Goal: Information Seeking & Learning: Check status

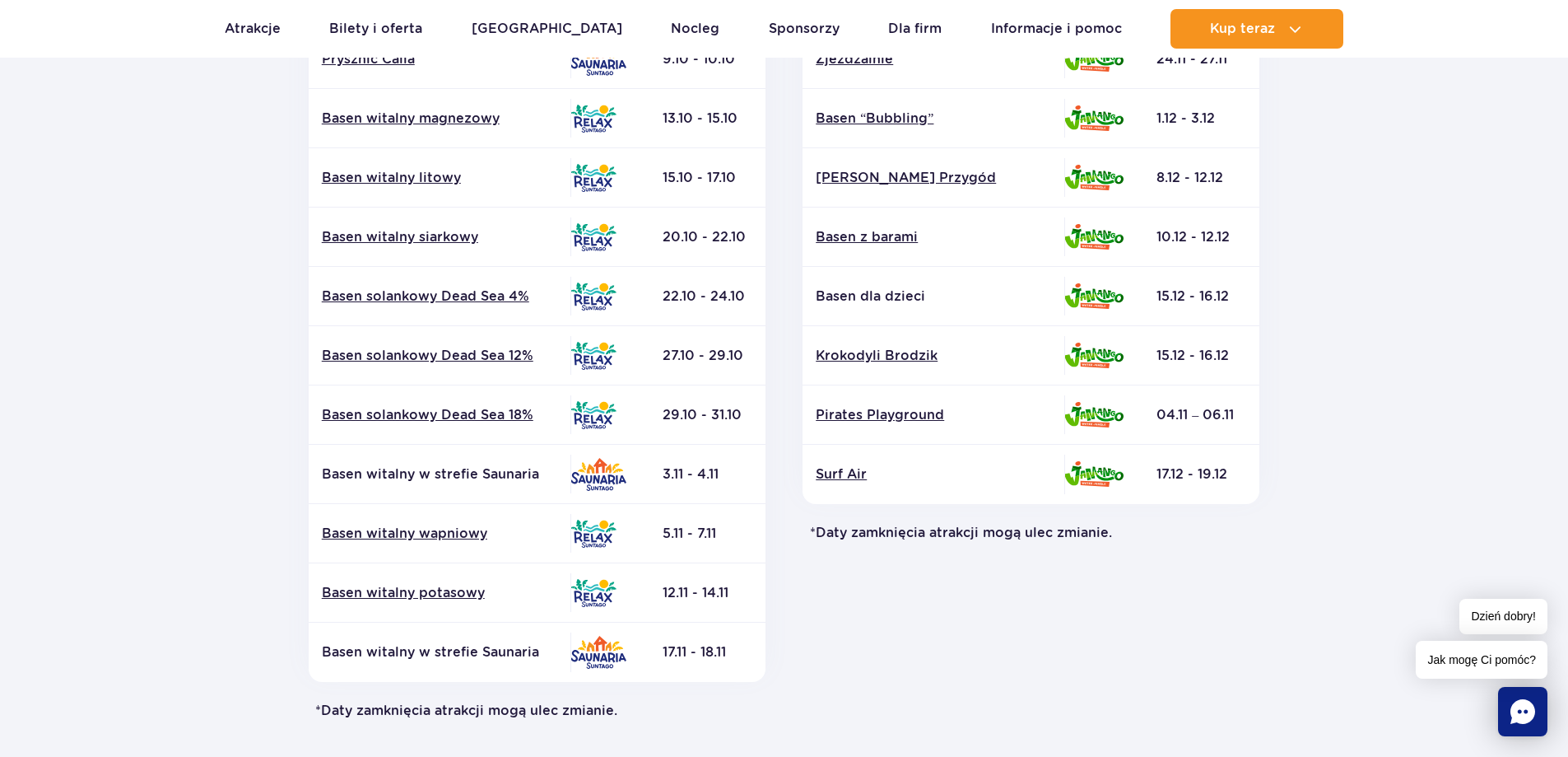
scroll to position [494, 0]
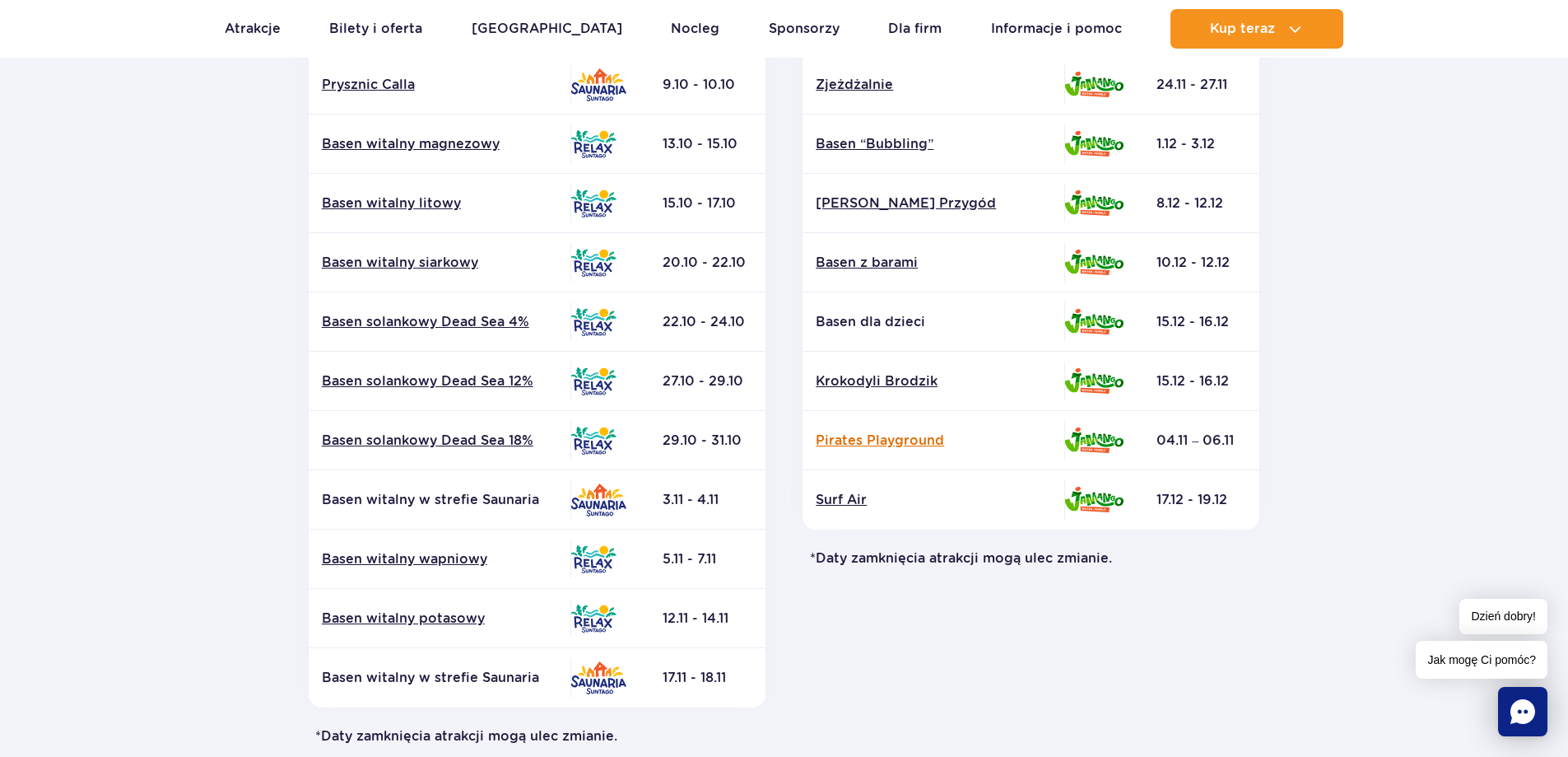
click at [907, 441] on link "Pirates Playground" at bounding box center [934, 440] width 236 height 18
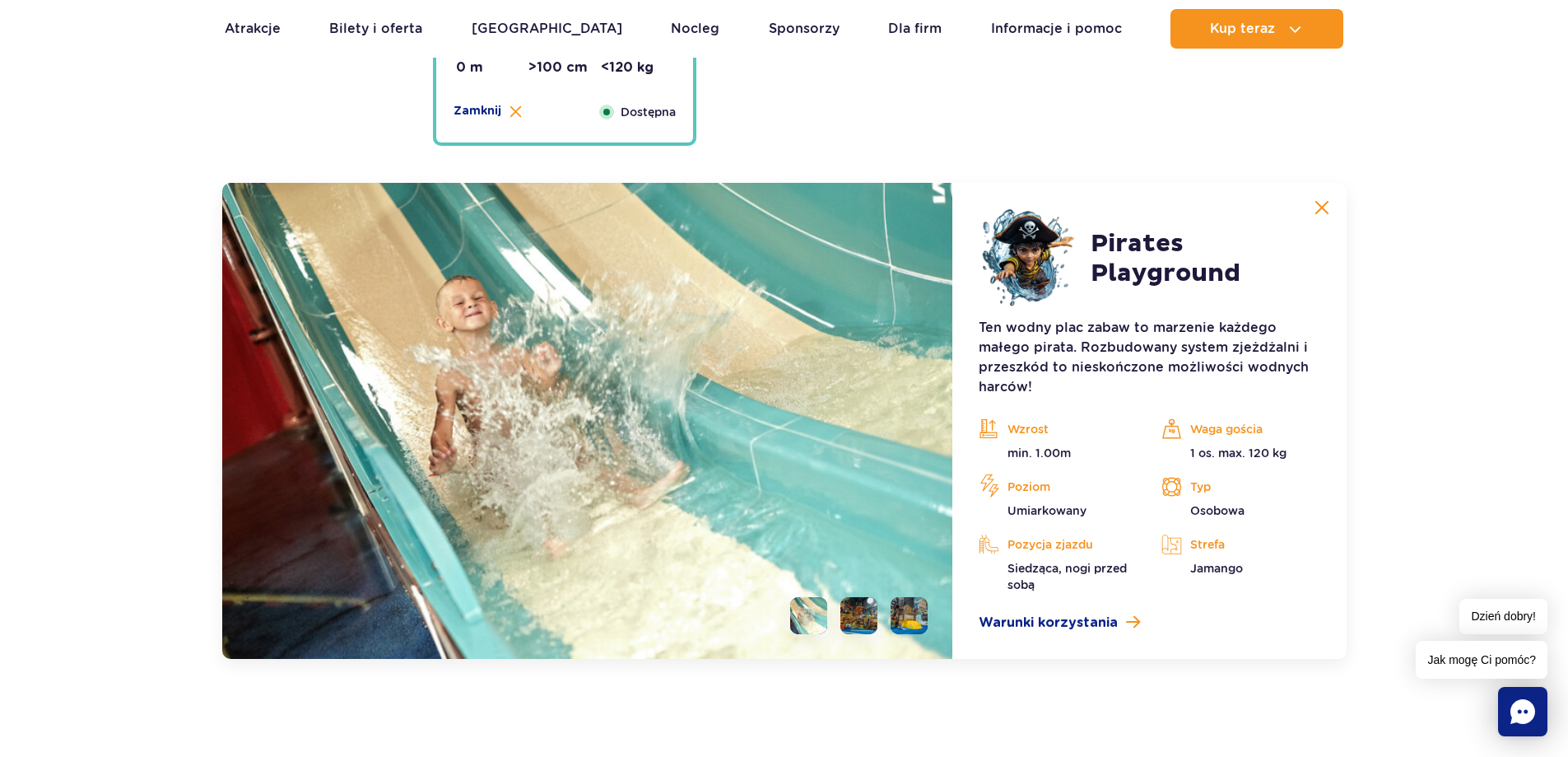
scroll to position [4505, 0]
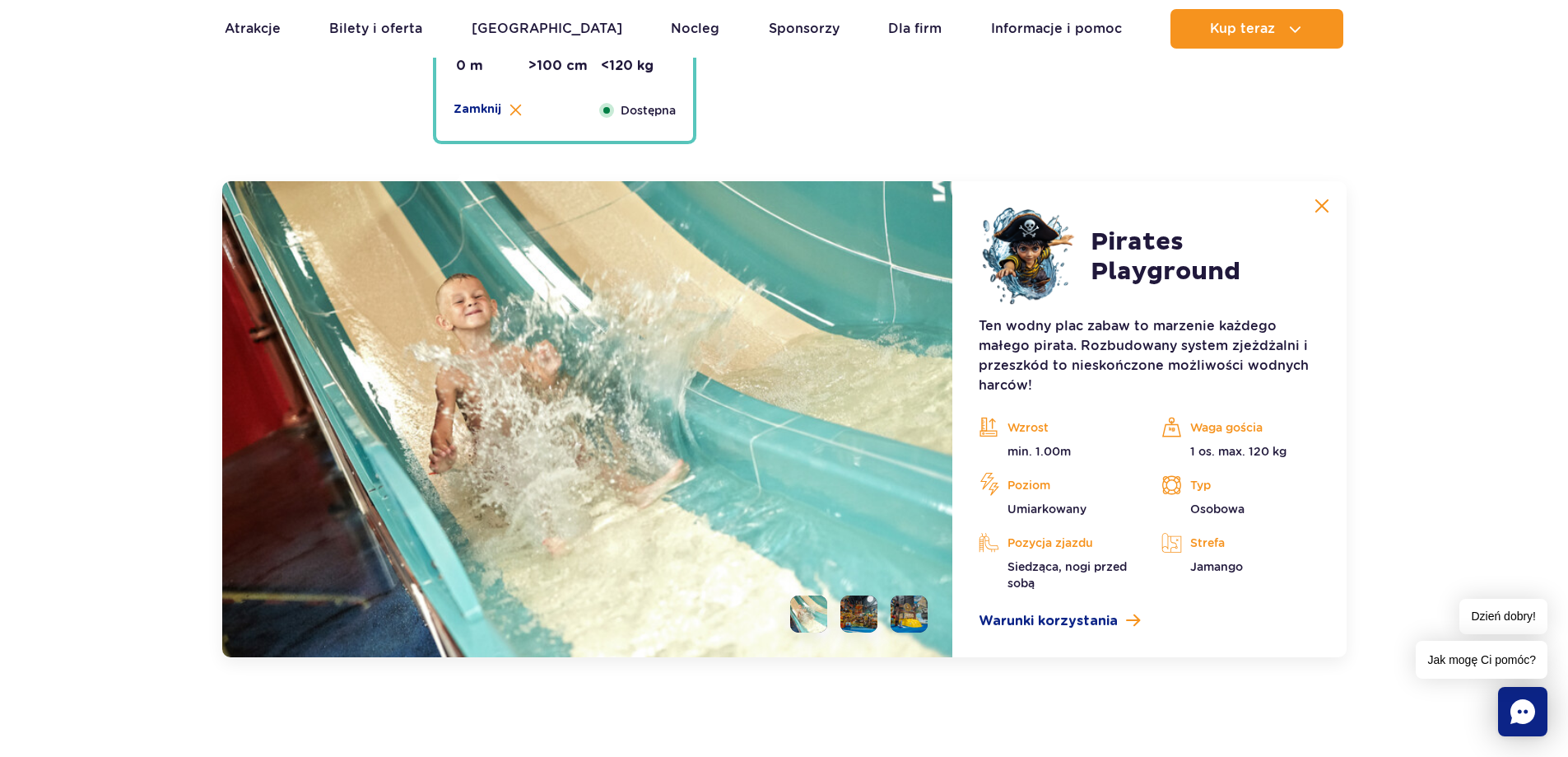
click at [1317, 205] on img at bounding box center [1322, 206] width 15 height 15
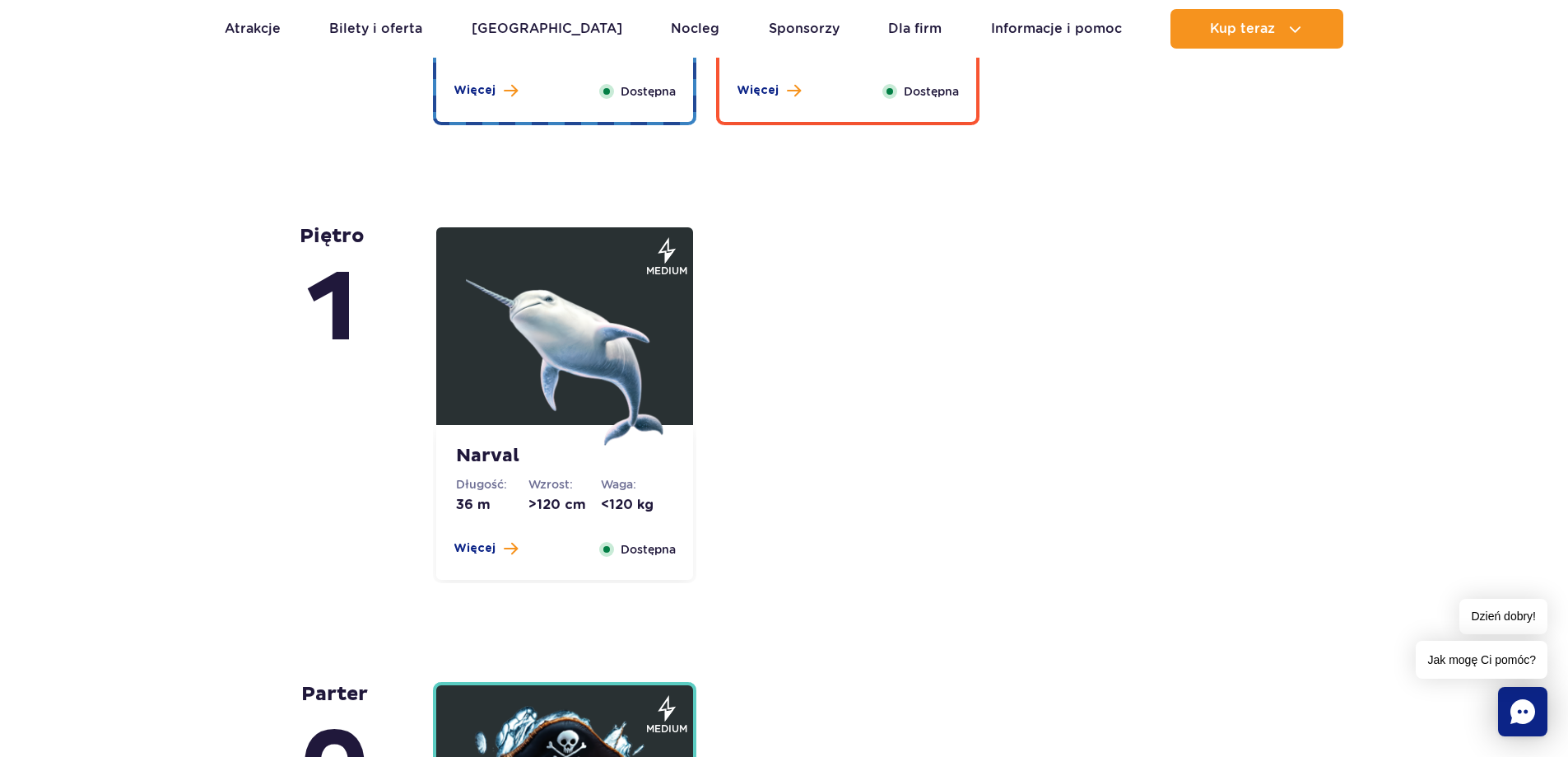
scroll to position [3599, 0]
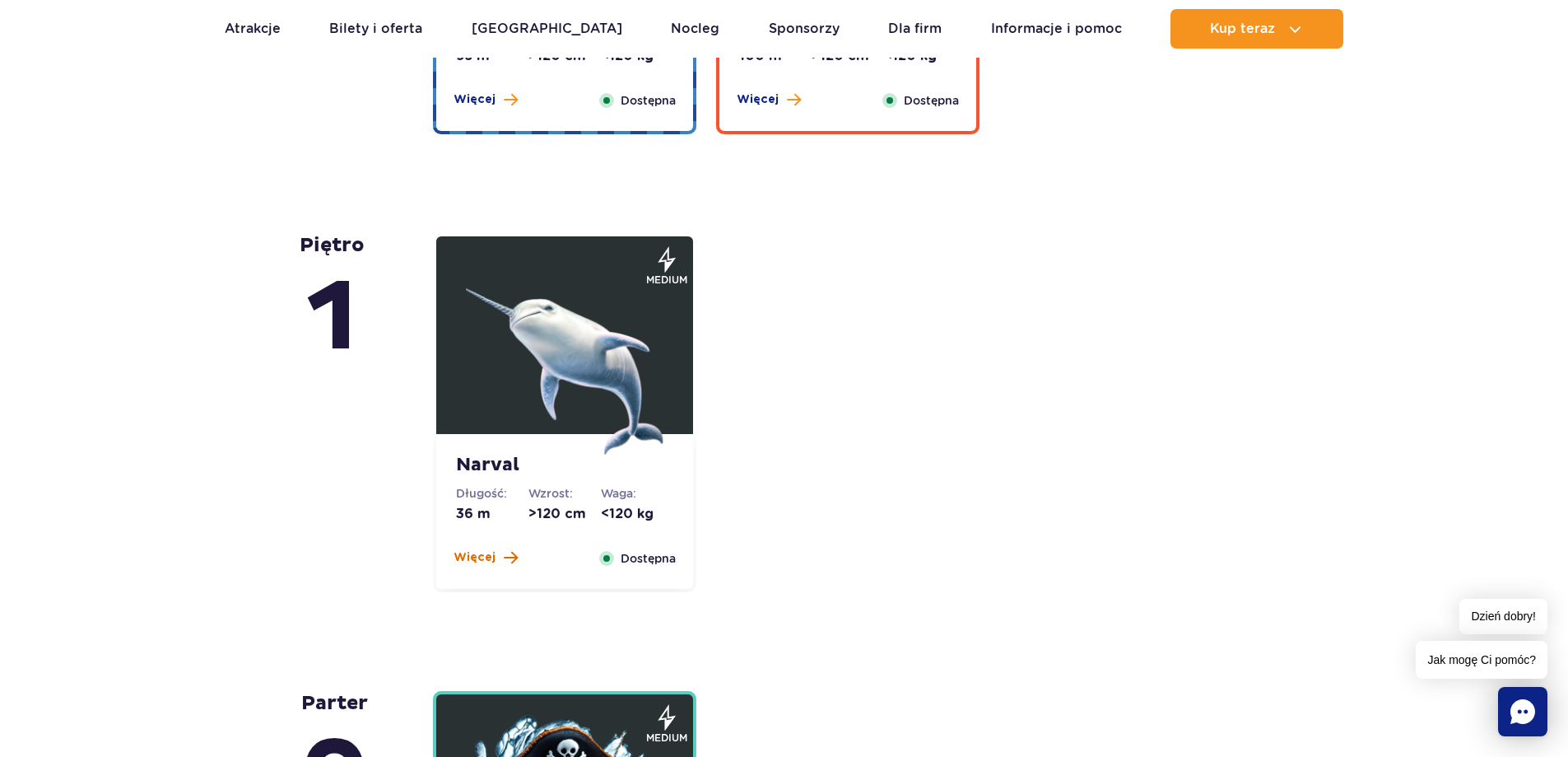
click at [487, 557] on span "Więcej" at bounding box center [474, 557] width 42 height 17
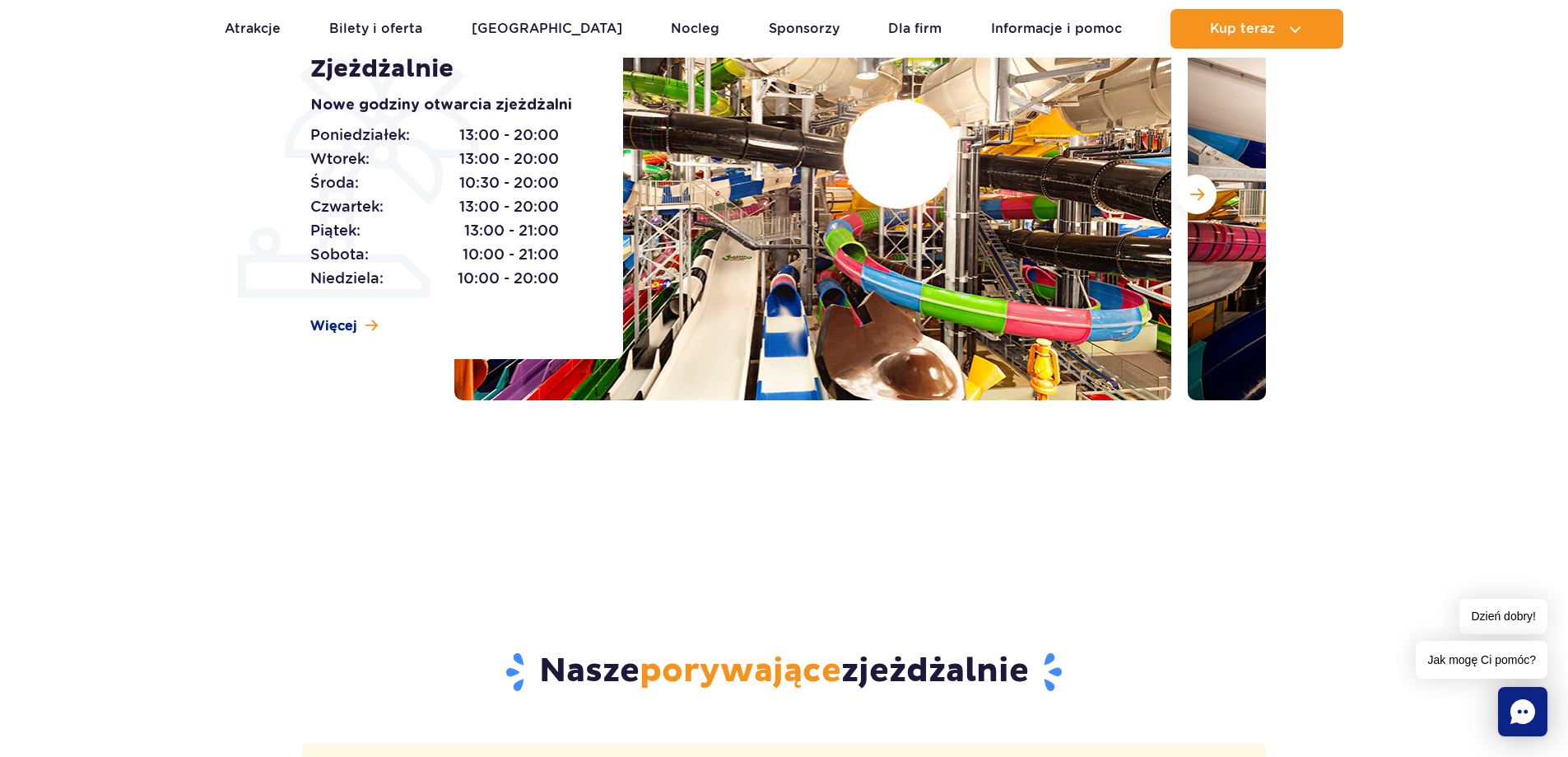
scroll to position [10, 0]
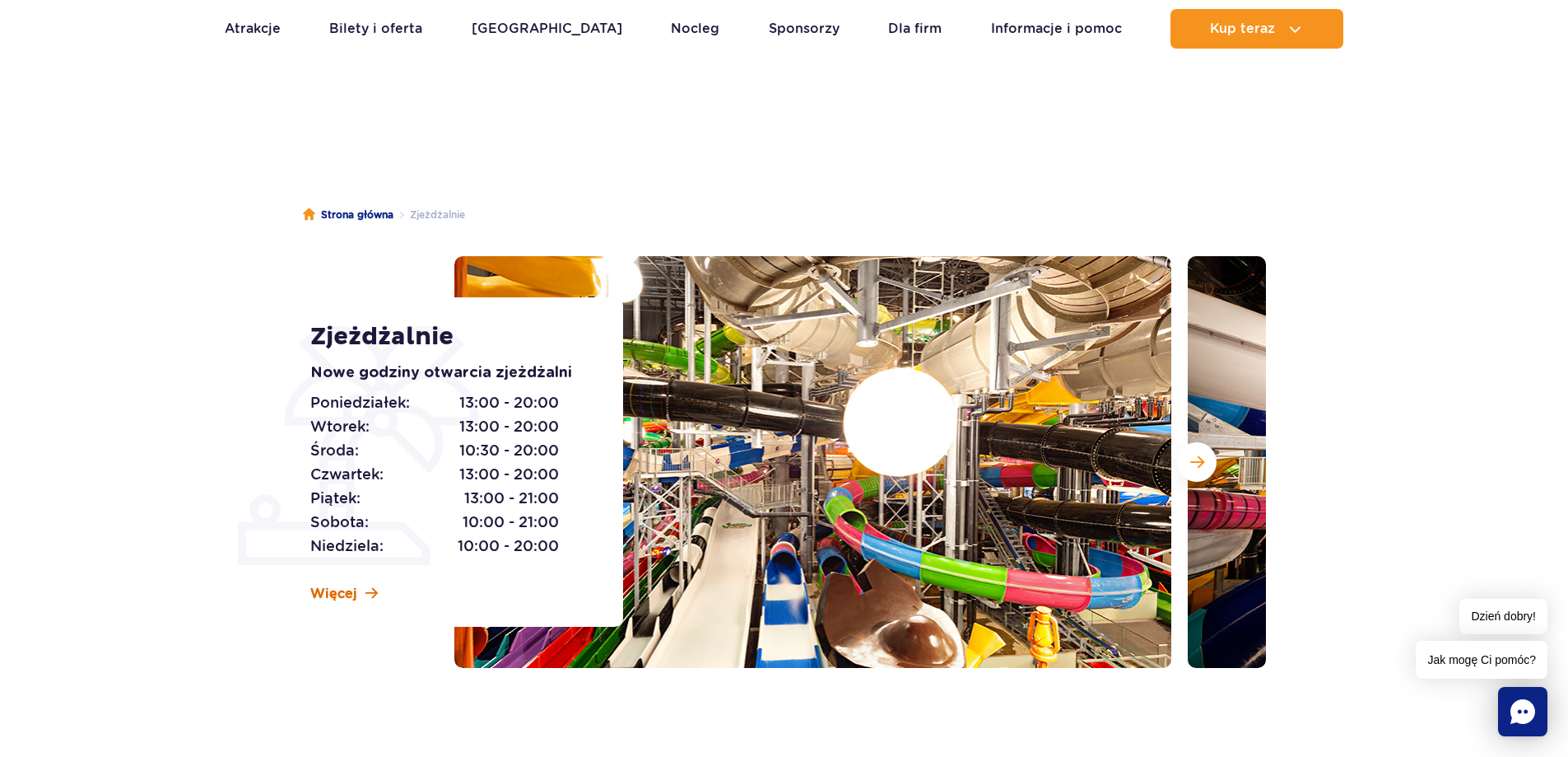
click at [347, 590] on span "Więcej" at bounding box center [334, 593] width 47 height 18
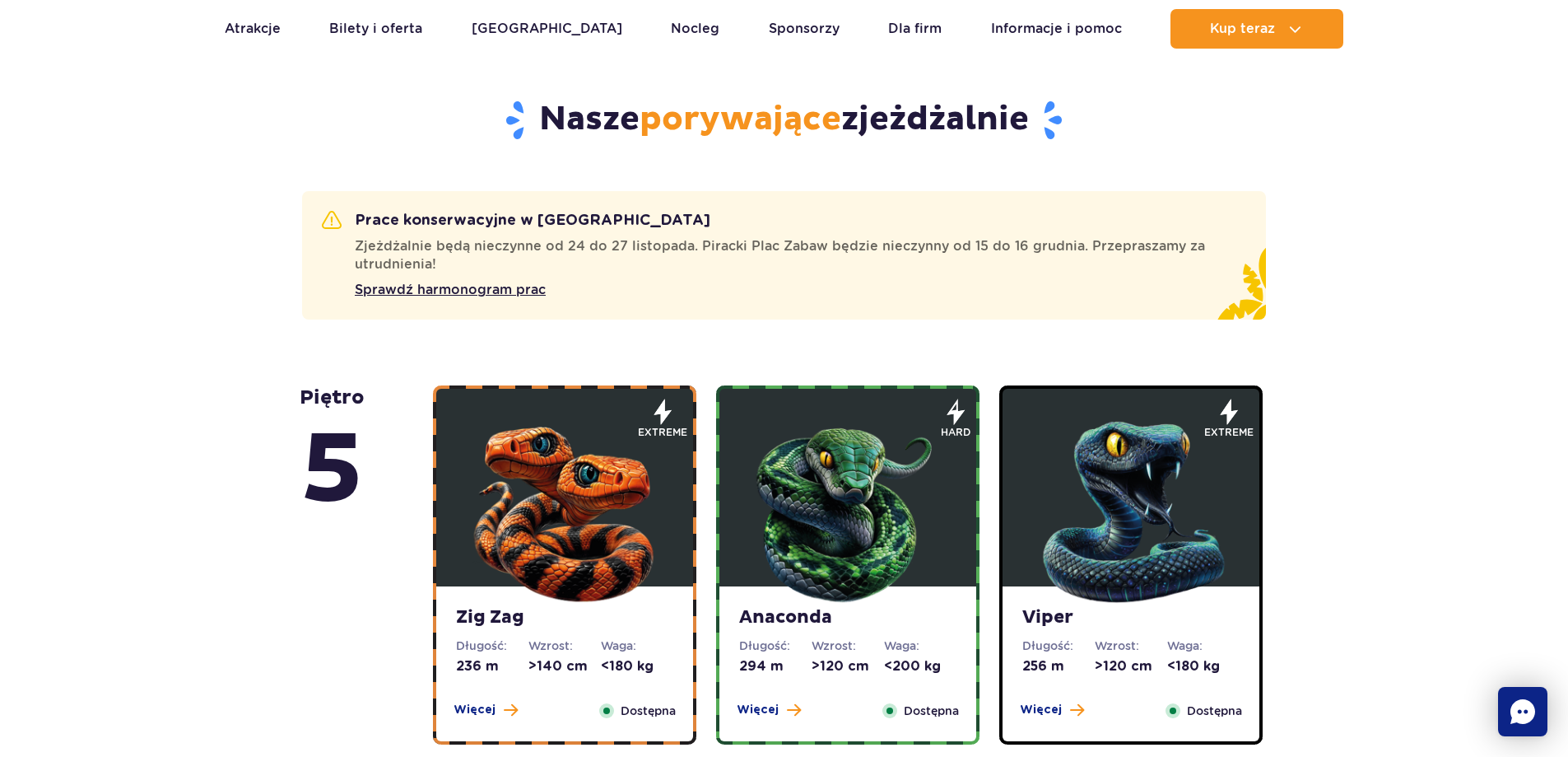
scroll to position [995, 0]
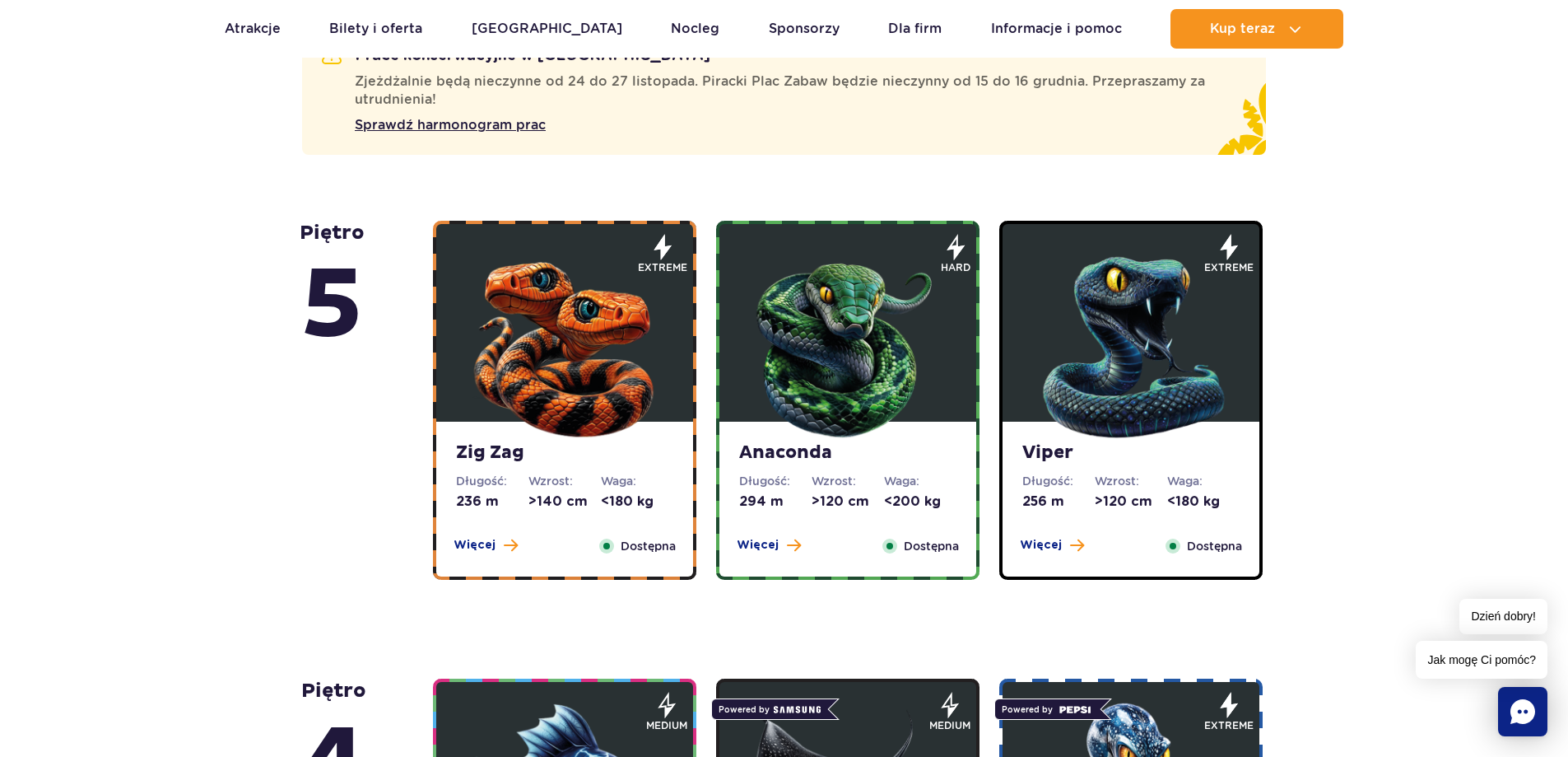
click at [570, 435] on img at bounding box center [565, 343] width 198 height 198
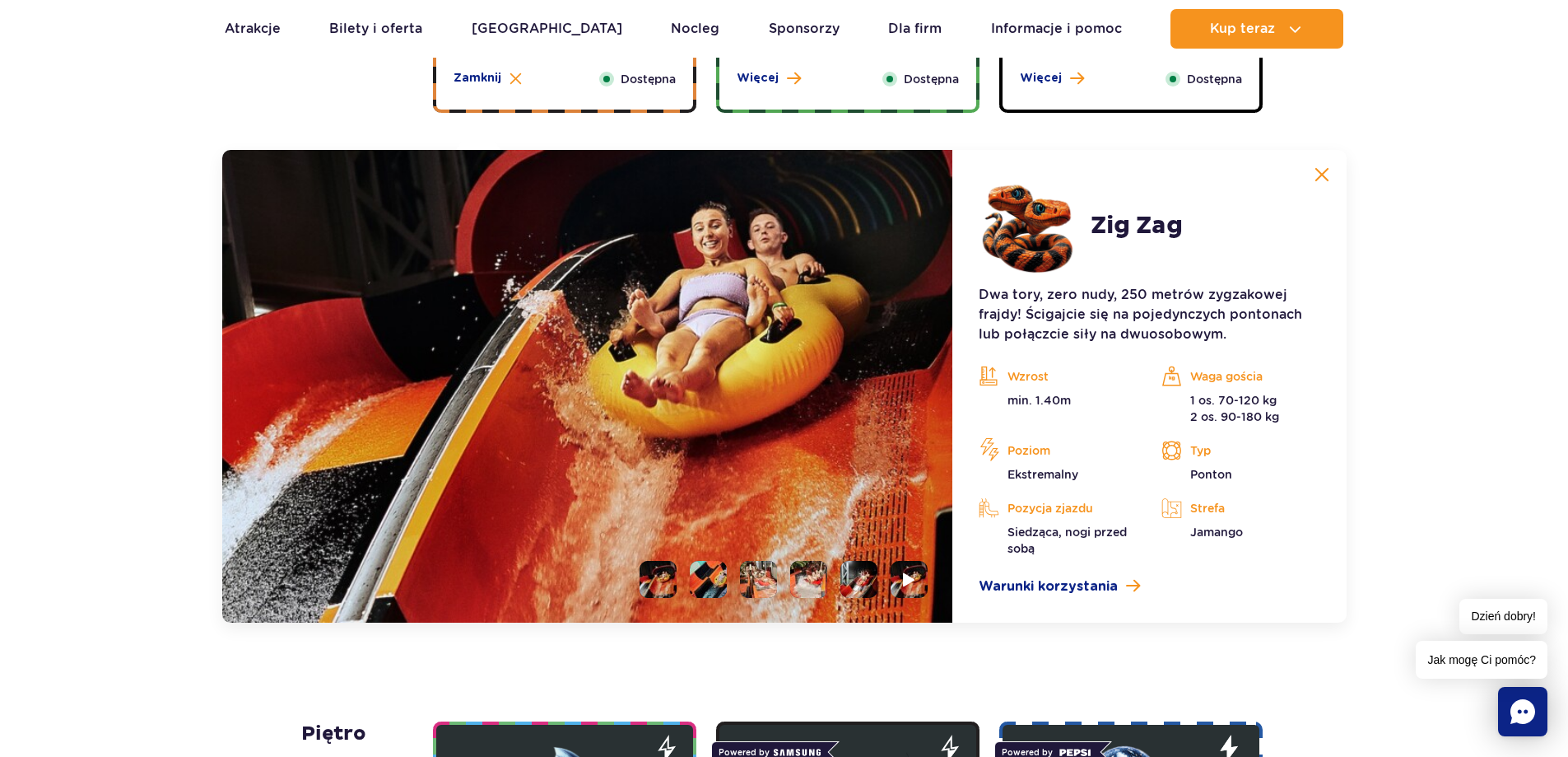
scroll to position [1513, 0]
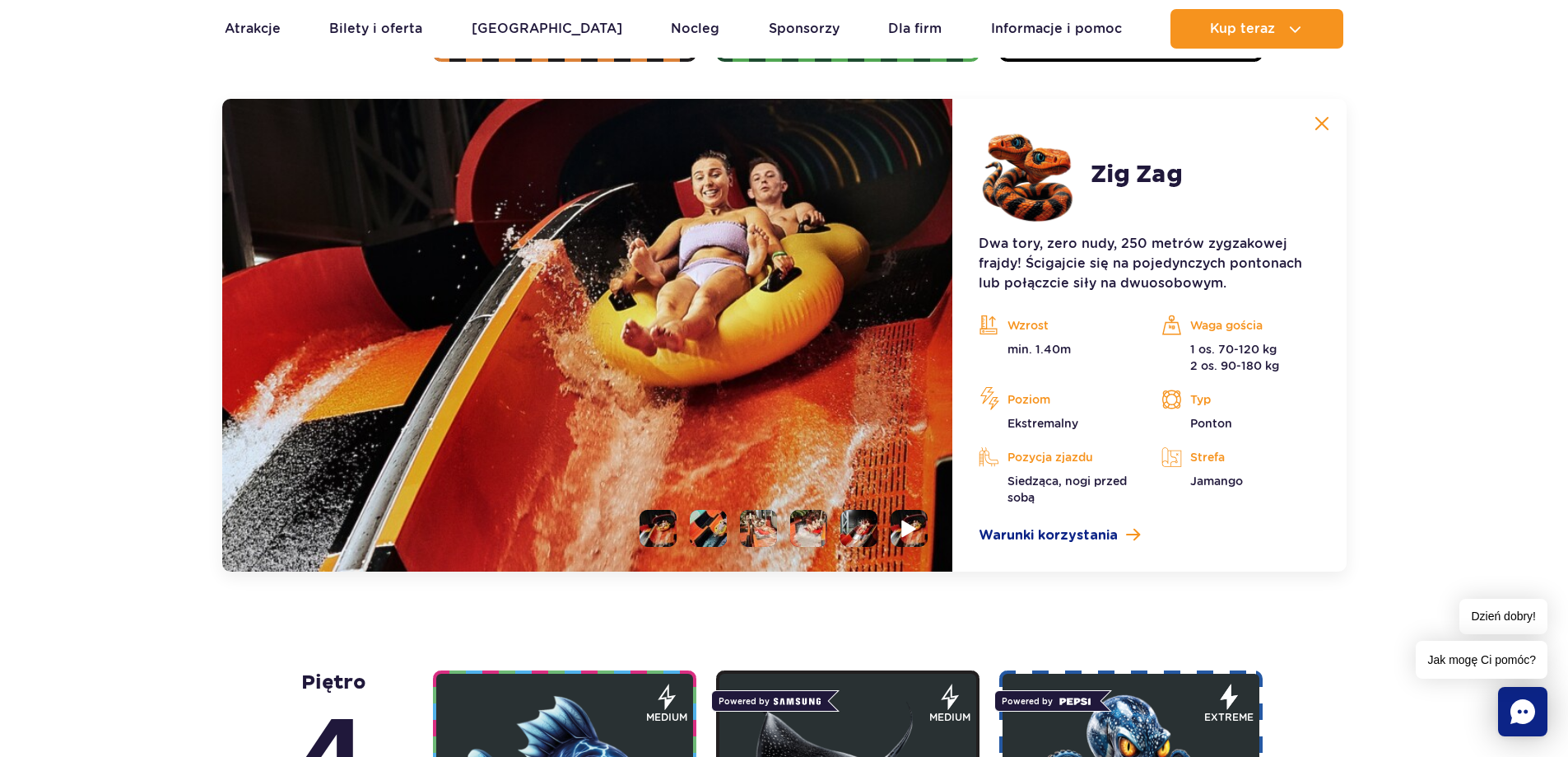
click at [897, 532] on li at bounding box center [909, 529] width 37 height 37
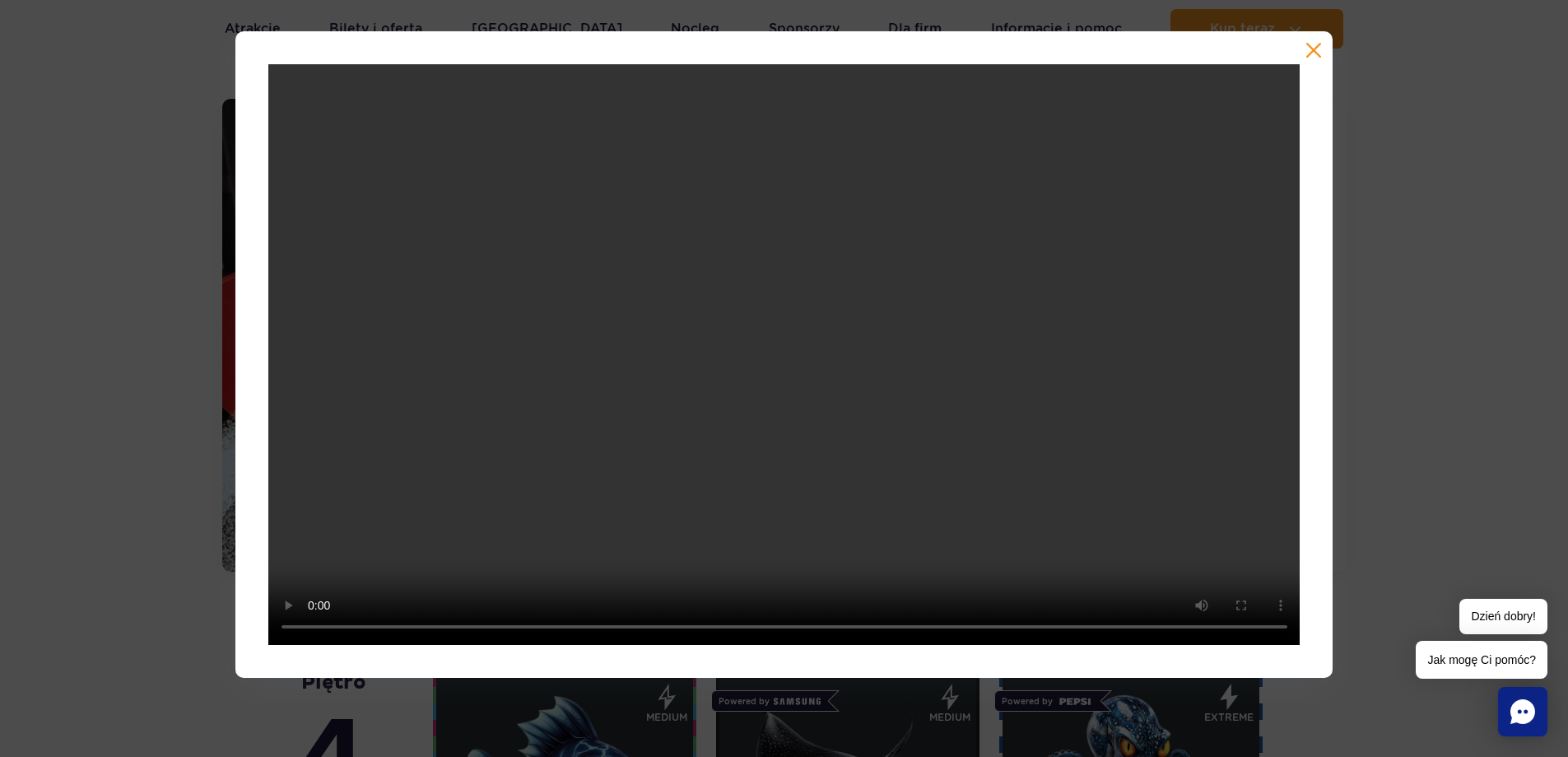
click at [1322, 46] on button "button" at bounding box center [1314, 50] width 17 height 17
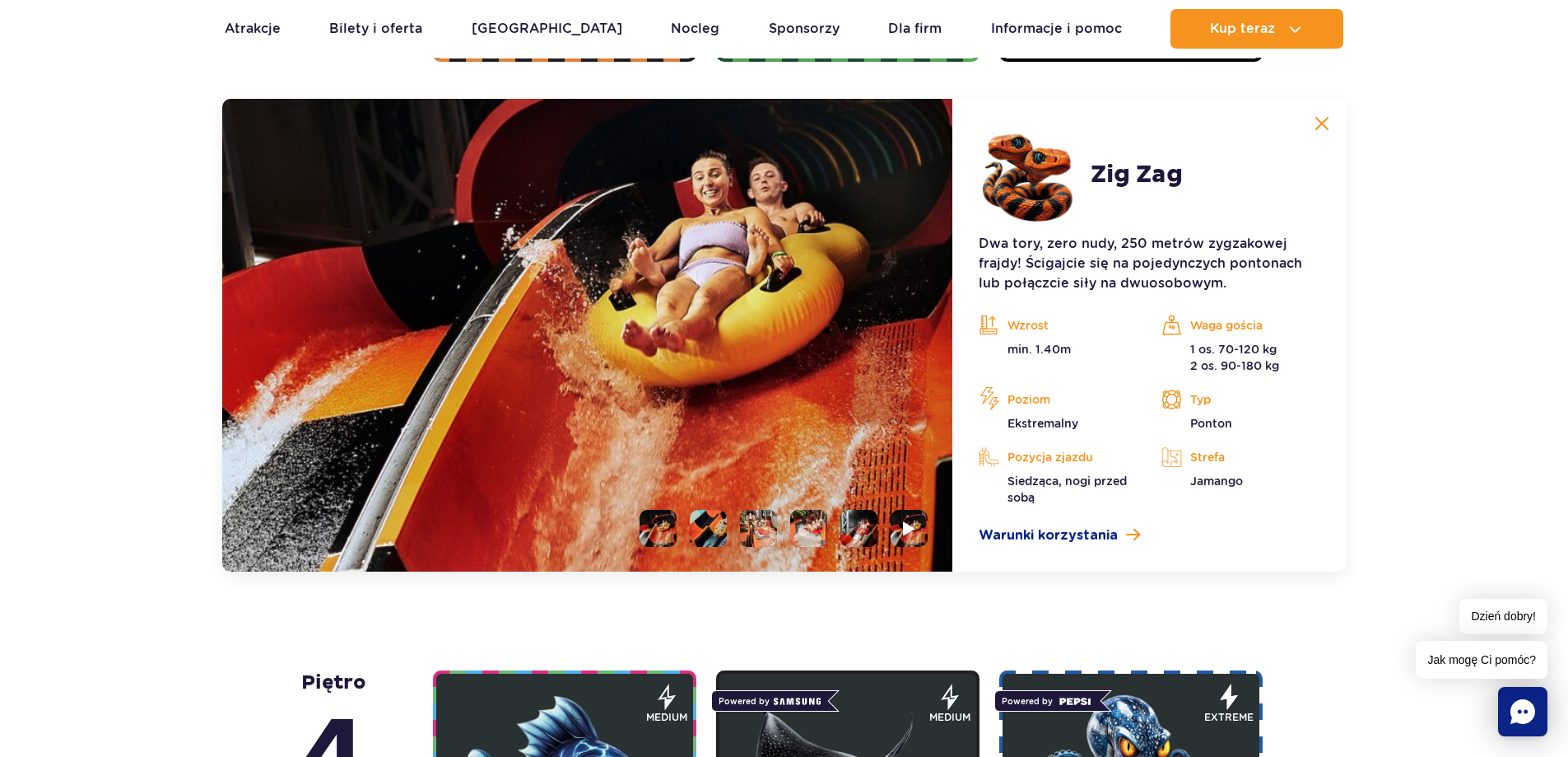
click at [672, 533] on li at bounding box center [659, 529] width 37 height 37
click at [710, 530] on li at bounding box center [708, 529] width 37 height 37
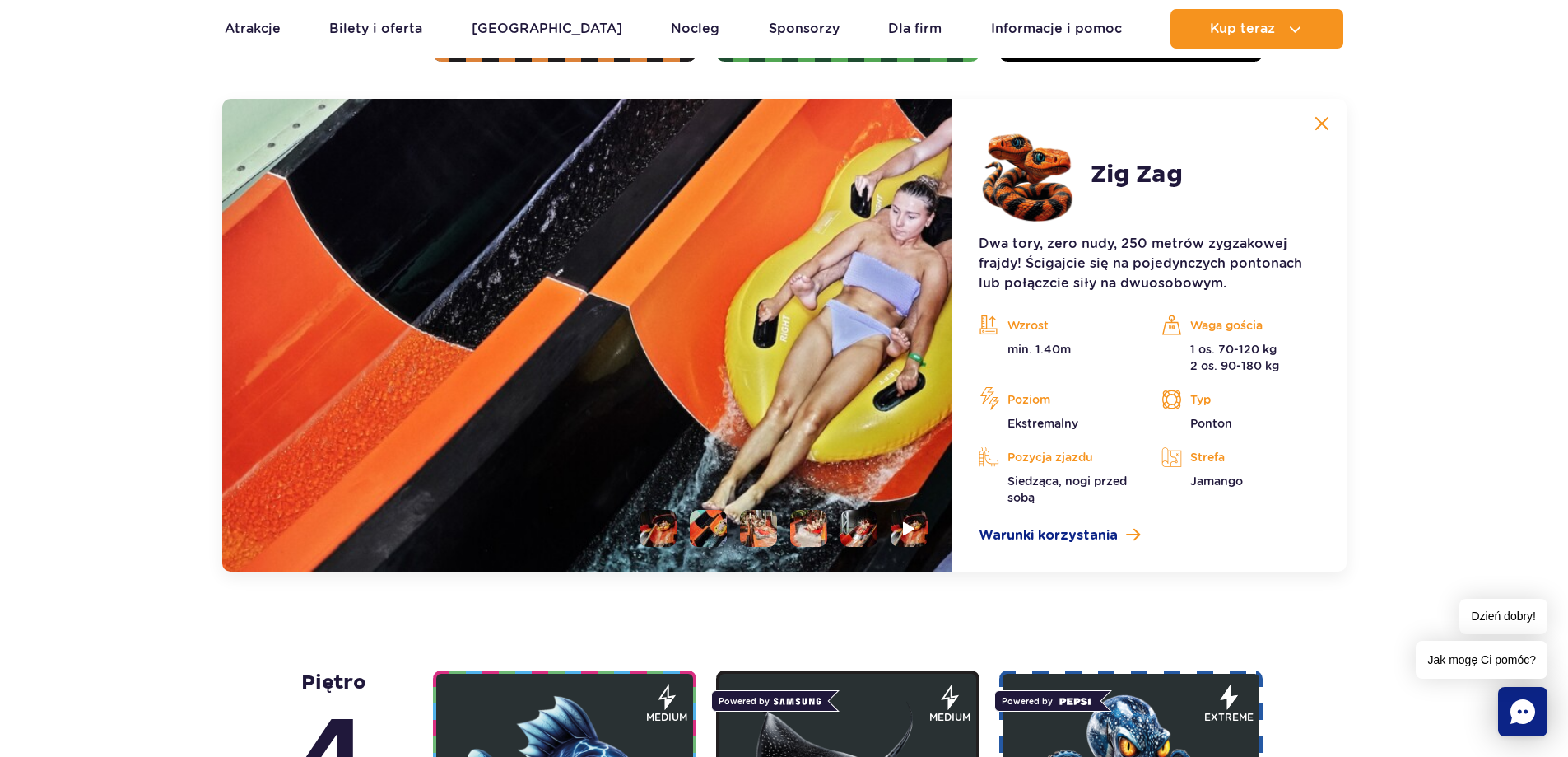
click at [757, 530] on li at bounding box center [758, 529] width 37 height 37
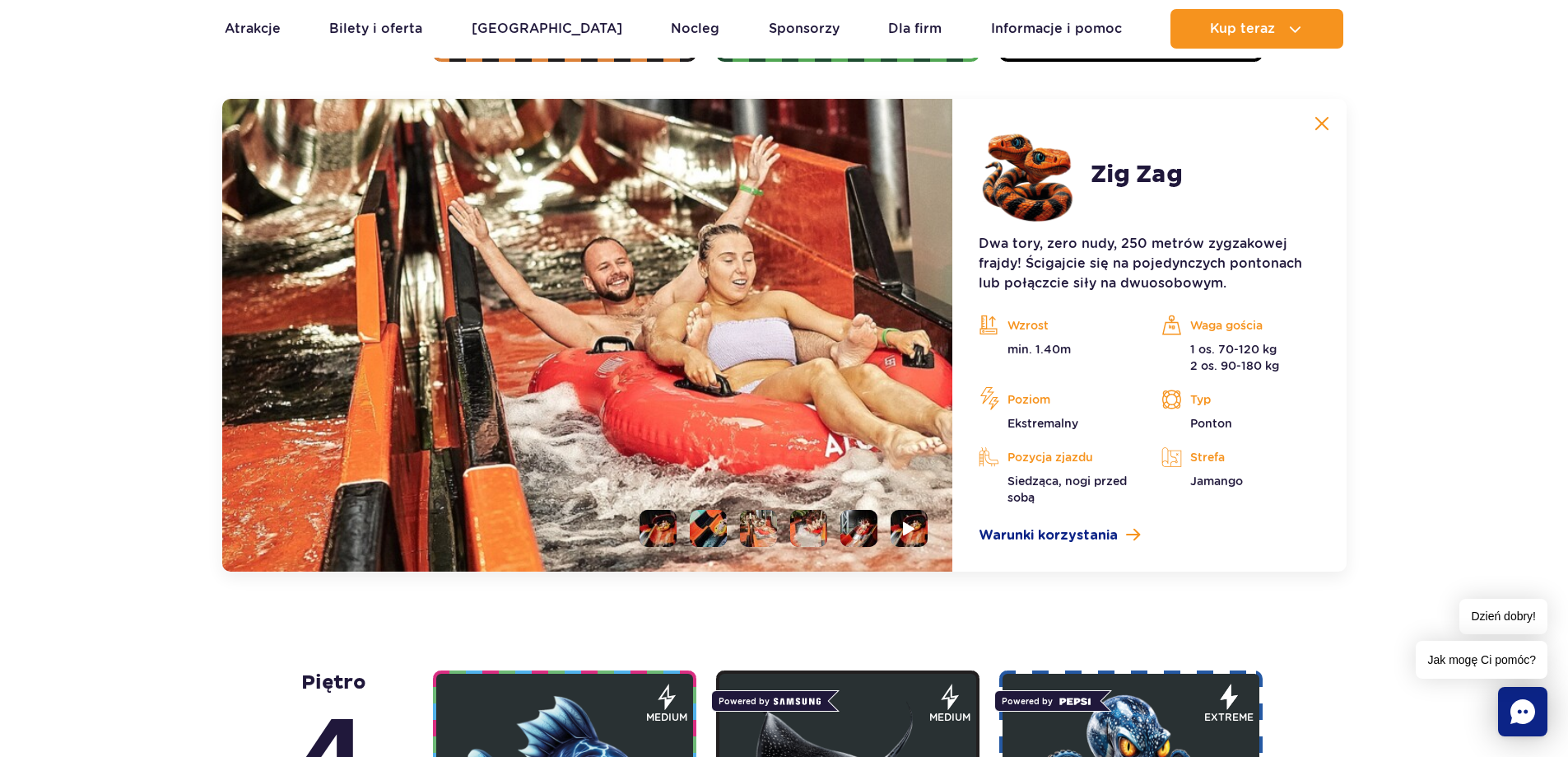
click at [805, 534] on li at bounding box center [809, 529] width 37 height 37
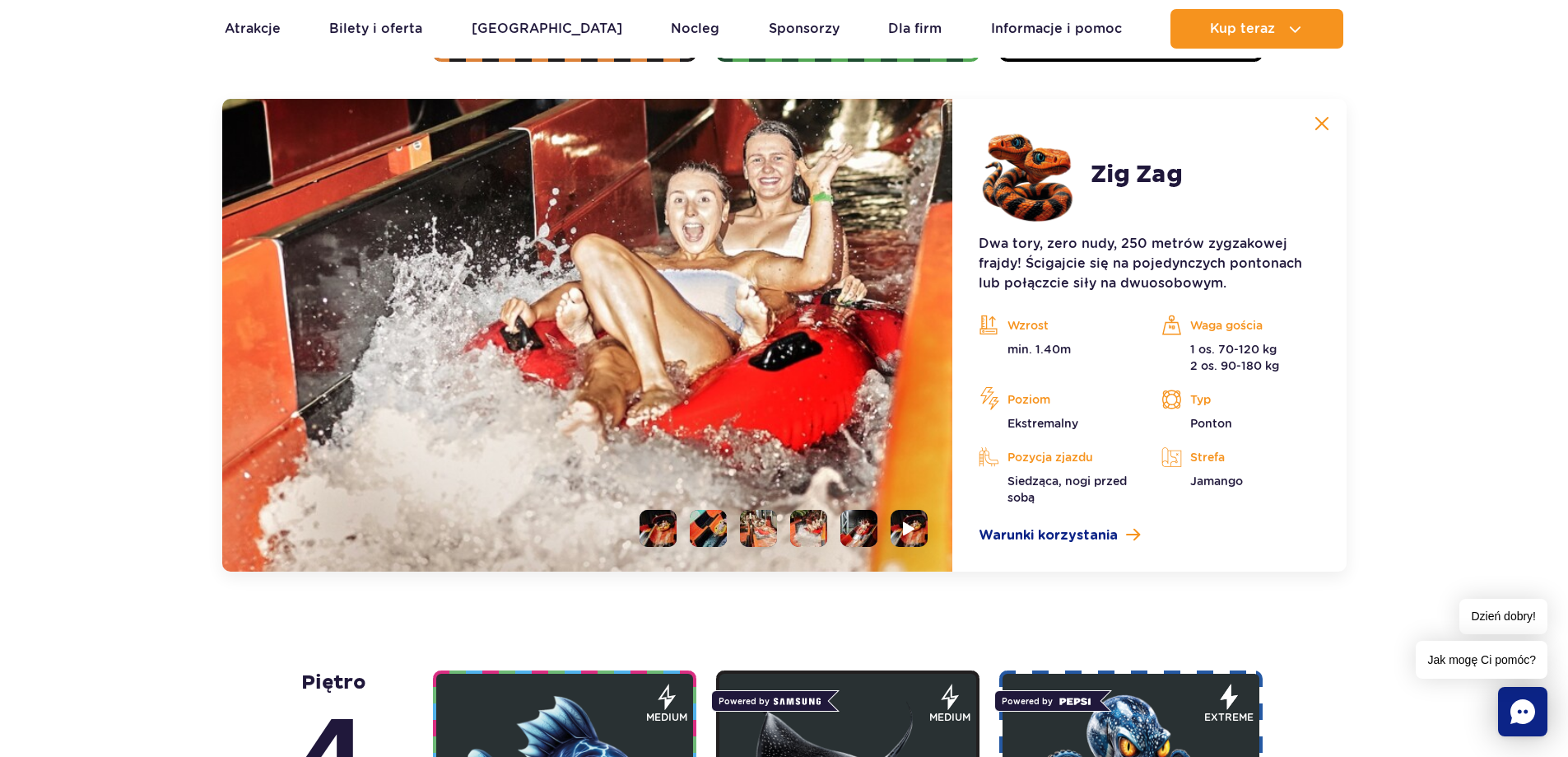
click at [866, 527] on li at bounding box center [859, 529] width 37 height 37
